Goal: Navigation & Orientation: Find specific page/section

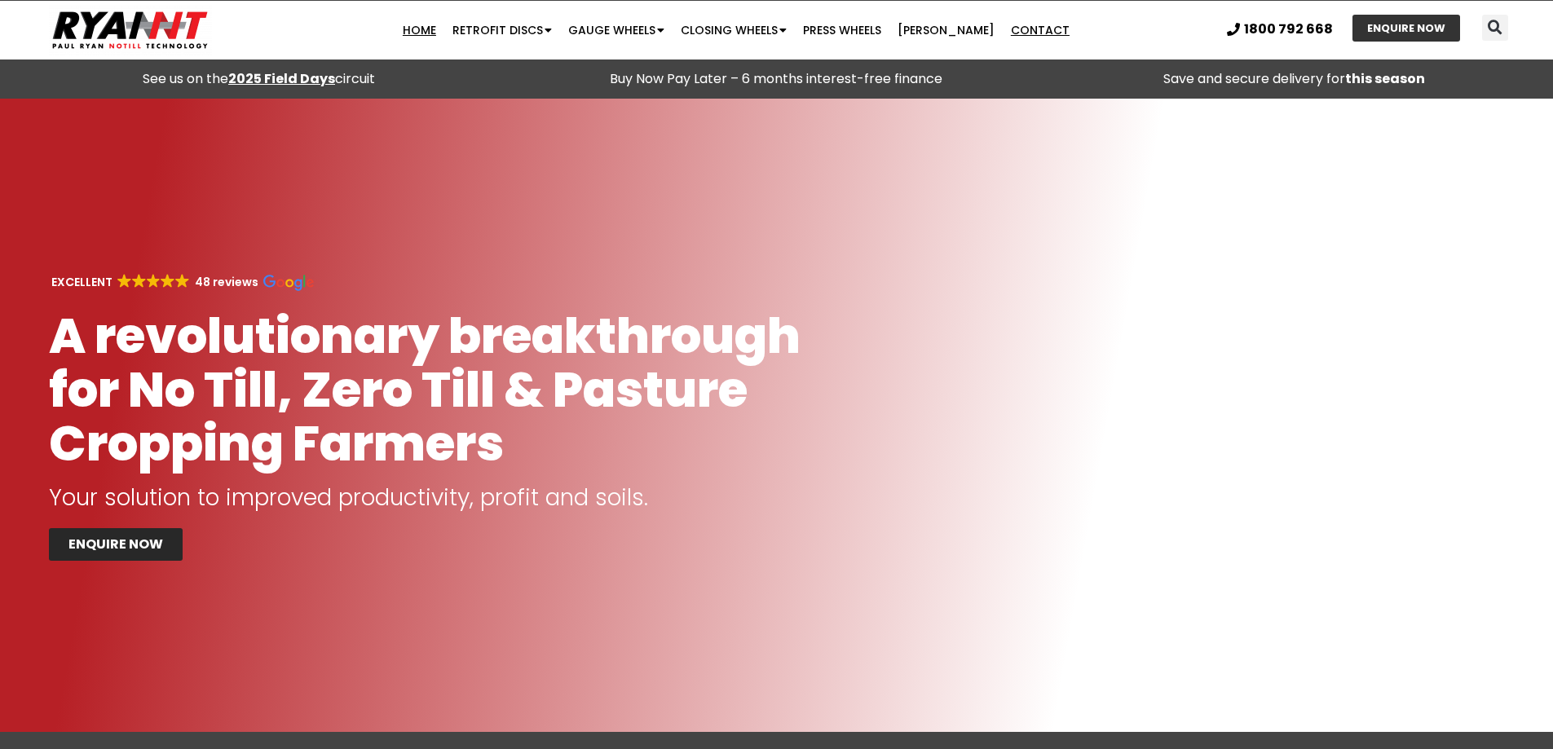
click at [1035, 29] on link "Contact" at bounding box center [1040, 30] width 75 height 33
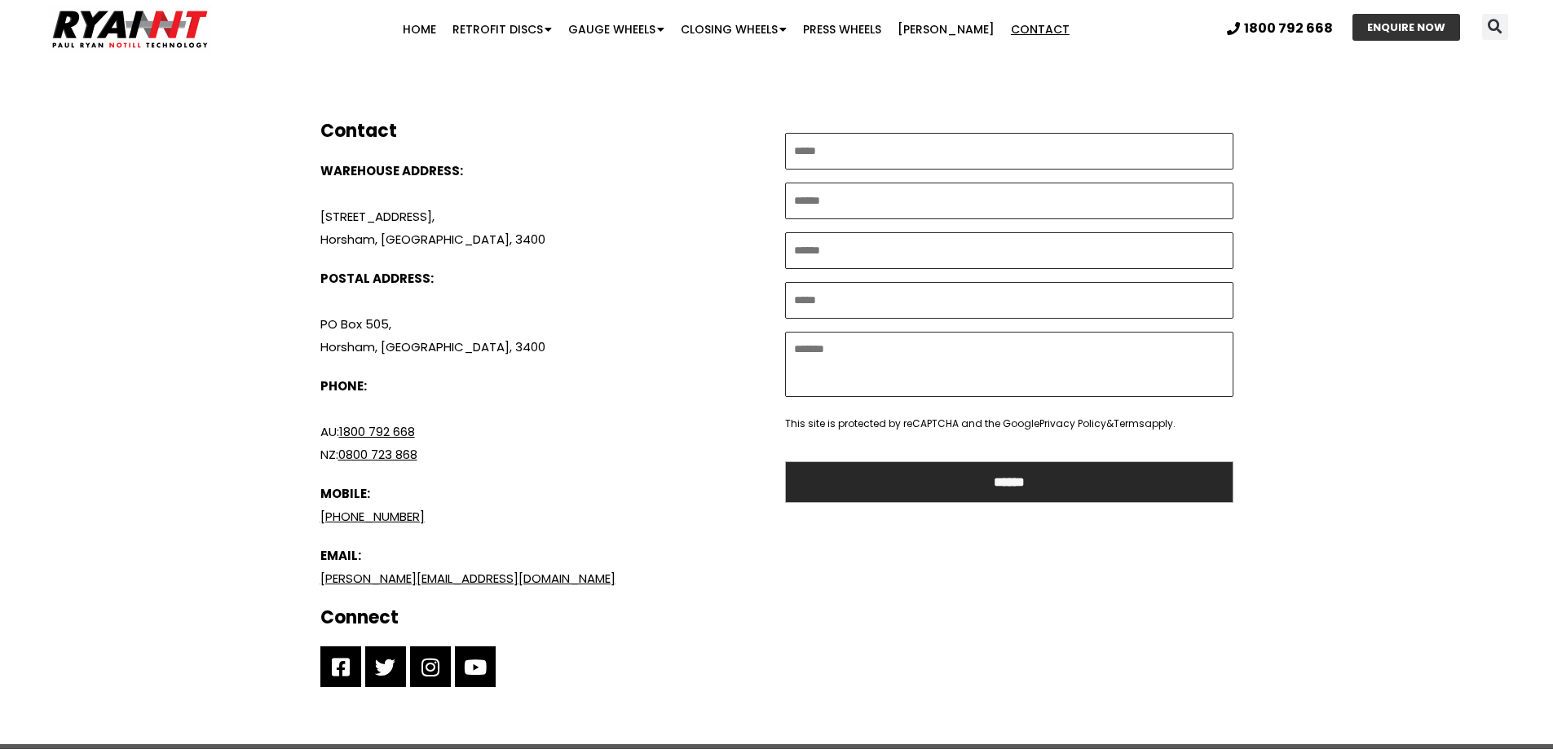
scroll to position [652, 0]
